Goal: Find specific page/section

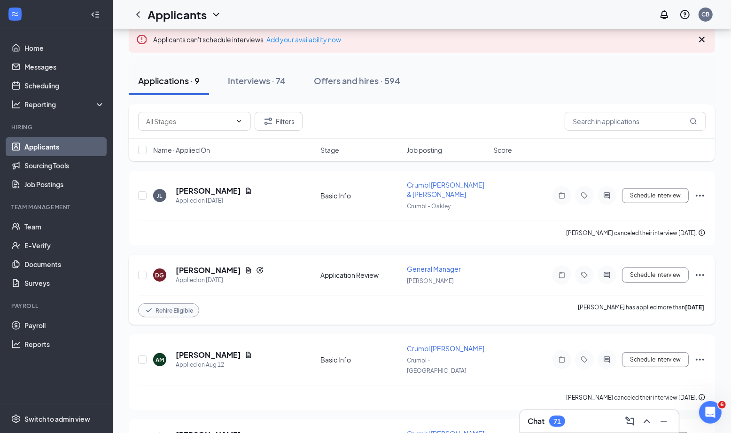
scroll to position [65, 0]
click at [69, 226] on link "Team" at bounding box center [64, 226] width 80 height 19
